Goal: Check status: Check status

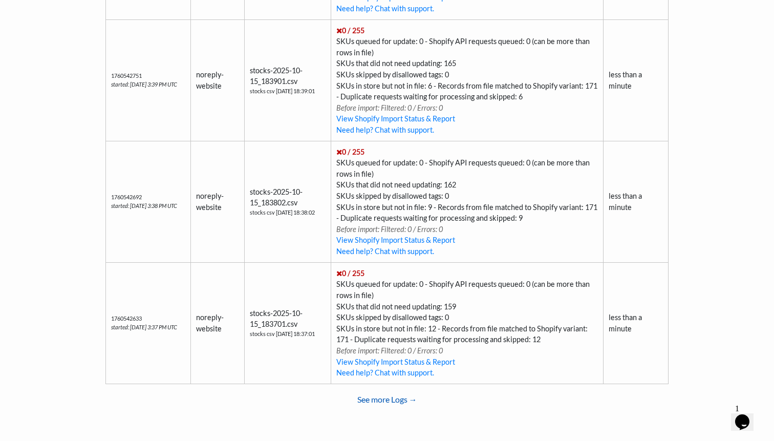
click at [403, 399] on link "See more Logs →" at bounding box center [386, 399] width 563 height 20
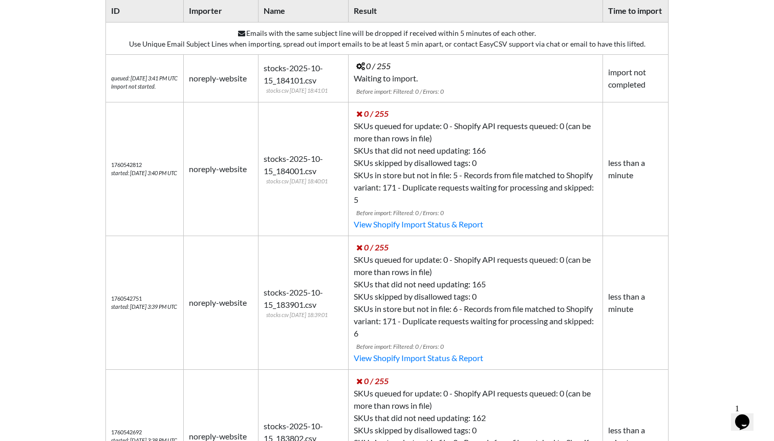
scroll to position [126, 0]
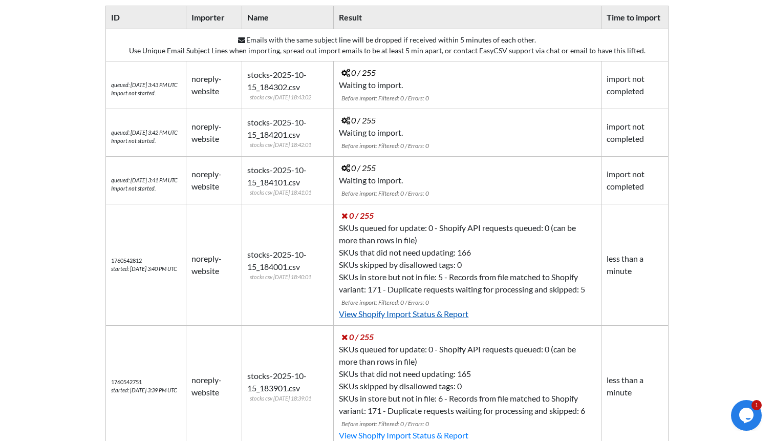
click at [427, 315] on link "View Shopify Import Status & Report" at bounding box center [404, 314] width 130 height 10
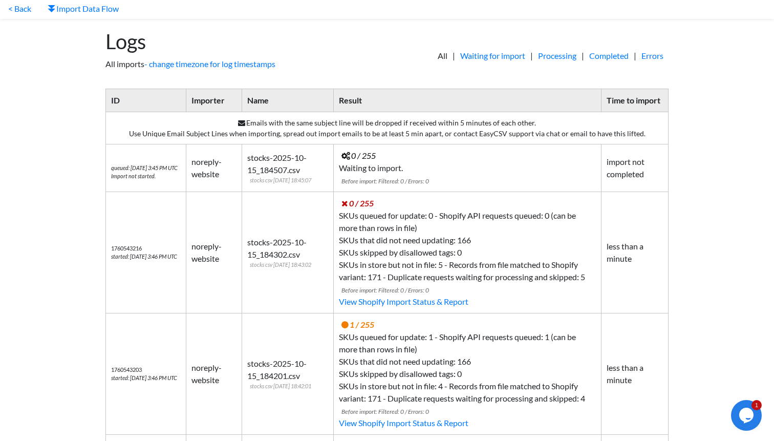
scroll to position [29, 0]
